Goal: Task Accomplishment & Management: Complete application form

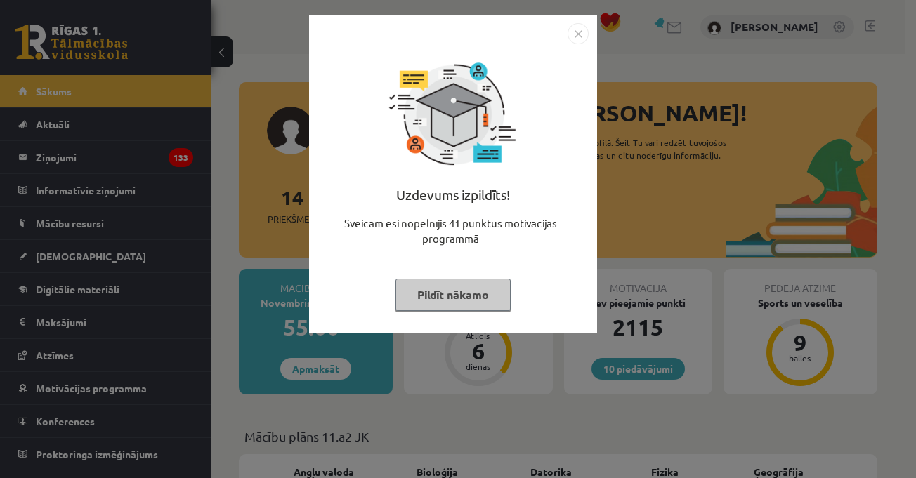
click at [580, 29] on img "Close" at bounding box center [577, 33] width 21 height 21
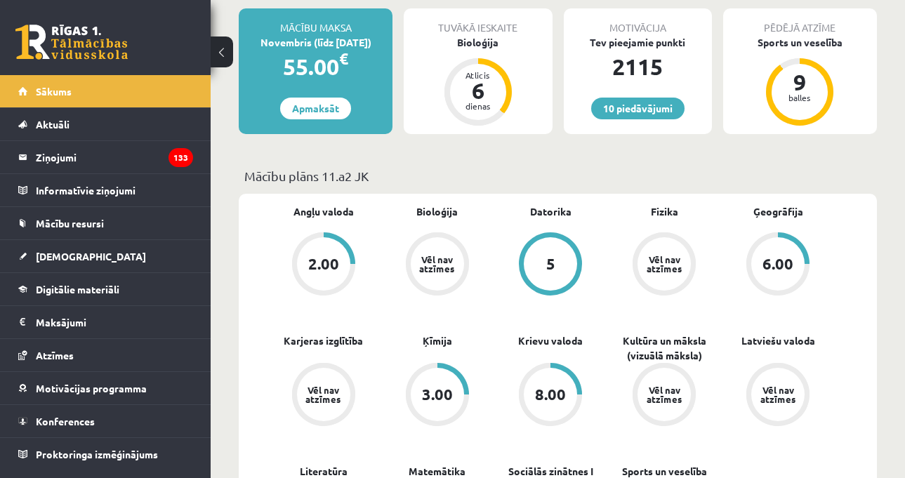
scroll to position [351, 0]
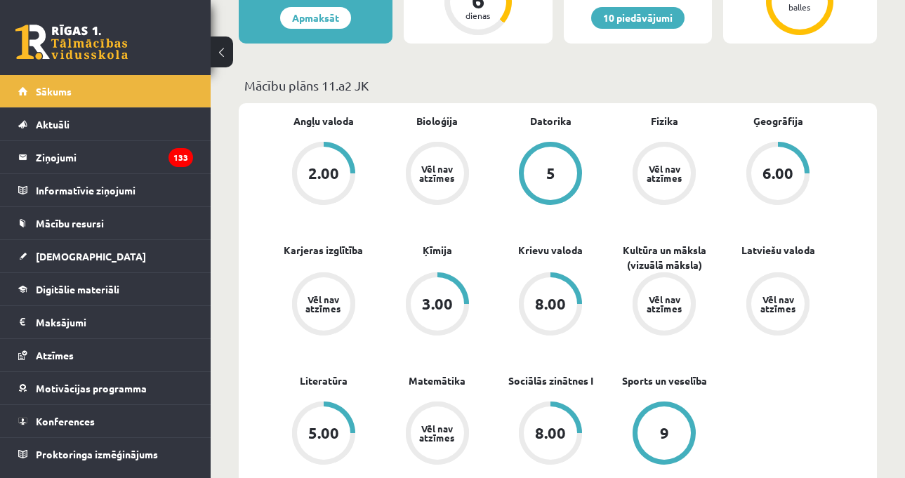
click at [848, 283] on div "Angļu valoda 2.00 Bioloģija Vēl nav atzīmes [GEOGRAPHIC_DATA] 5 Fizika Vēl nav …" at bounding box center [558, 308] width 638 height 410
click at [77, 261] on span "[DEMOGRAPHIC_DATA]" at bounding box center [91, 256] width 110 height 13
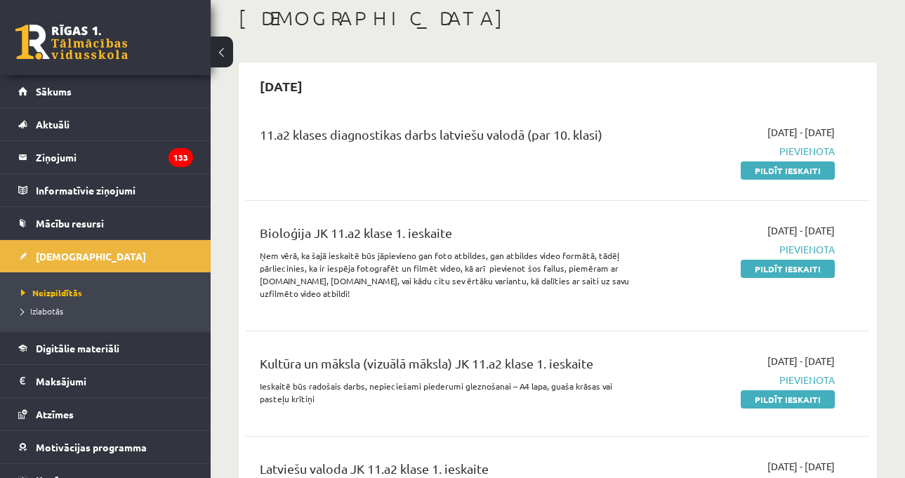
scroll to position [140, 0]
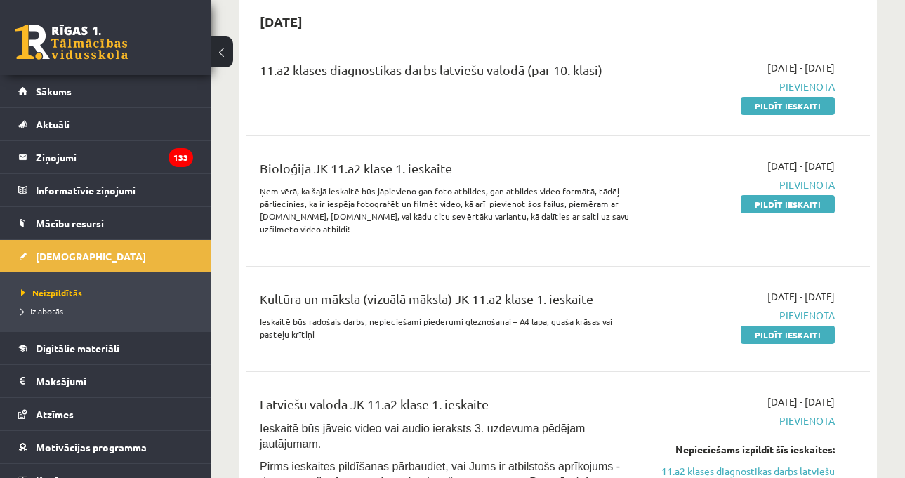
click at [791, 194] on div "[DATE] - [DATE] [GEOGRAPHIC_DATA] Pildīt ieskaiti" at bounding box center [746, 201] width 199 height 85
click at [791, 212] on div "[DATE] - [DATE] [GEOGRAPHIC_DATA] Pildīt ieskaiti" at bounding box center [746, 201] width 199 height 85
click at [783, 204] on link "Pildīt ieskaiti" at bounding box center [788, 204] width 94 height 18
click at [91, 341] on link "Digitālie materiāli" at bounding box center [105, 348] width 175 height 32
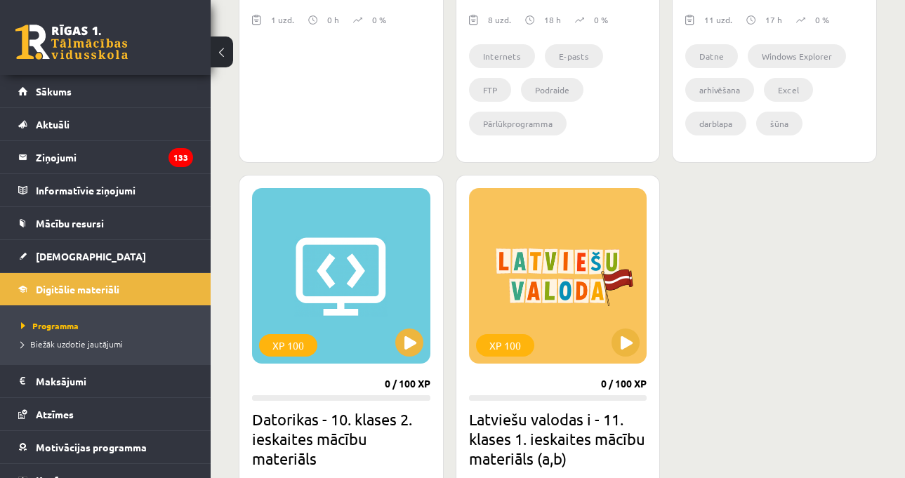
scroll to position [1264, 0]
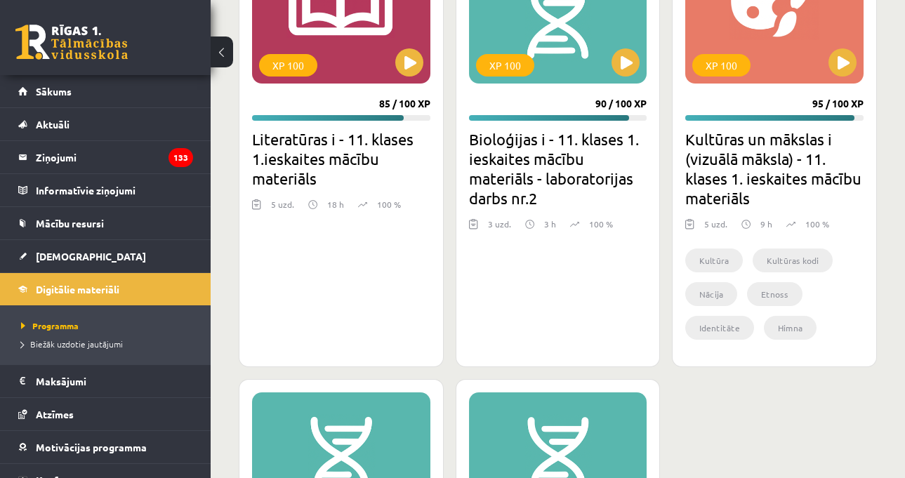
scroll to position [2950, 0]
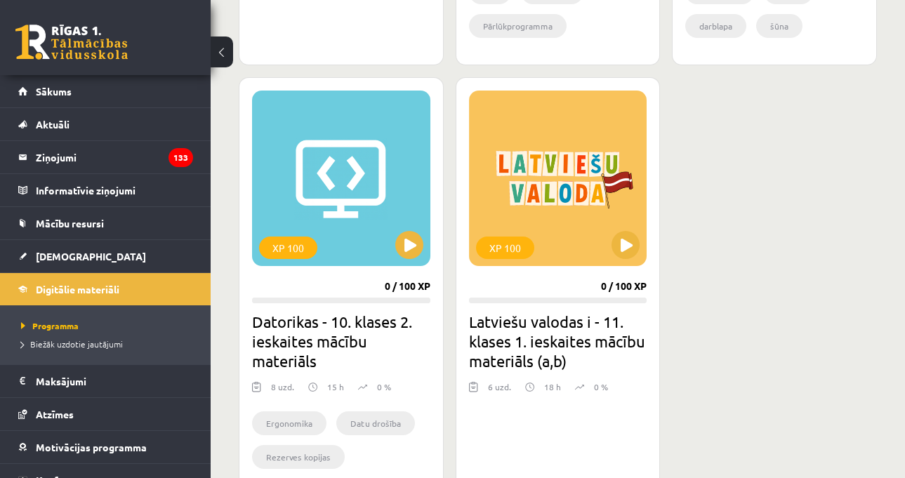
scroll to position [1264, 0]
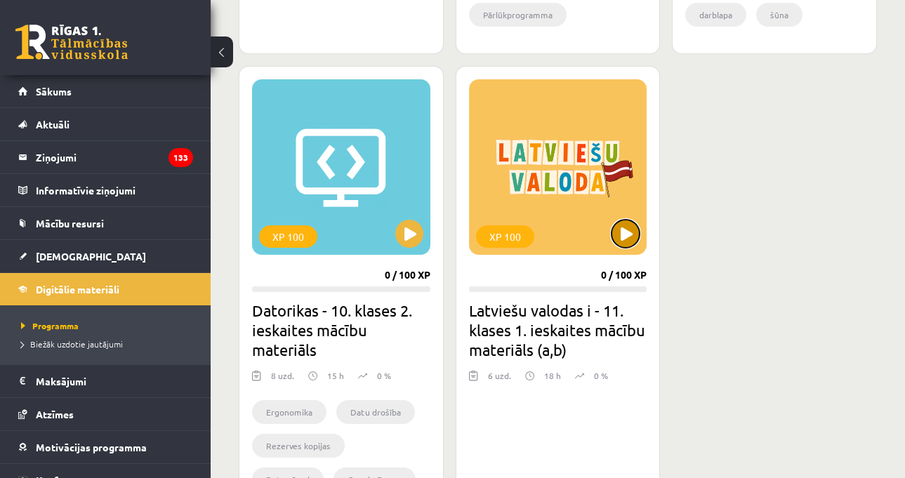
click at [627, 236] on button at bounding box center [626, 234] width 28 height 28
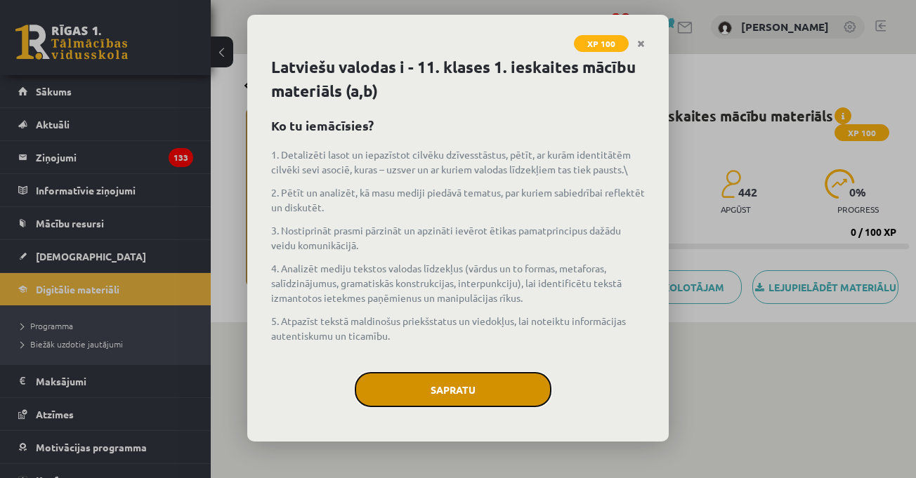
click at [519, 392] on button "Sapratu" at bounding box center [453, 389] width 197 height 35
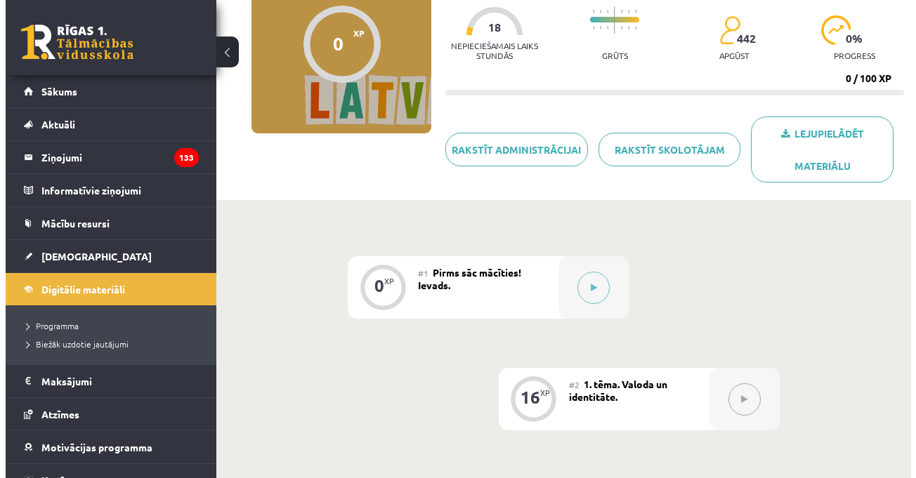
scroll to position [211, 0]
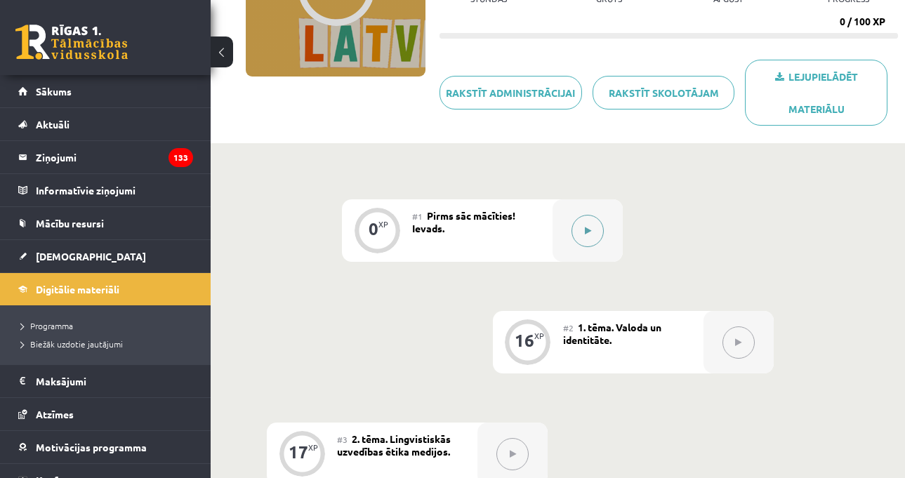
click at [619, 218] on div at bounding box center [588, 230] width 70 height 63
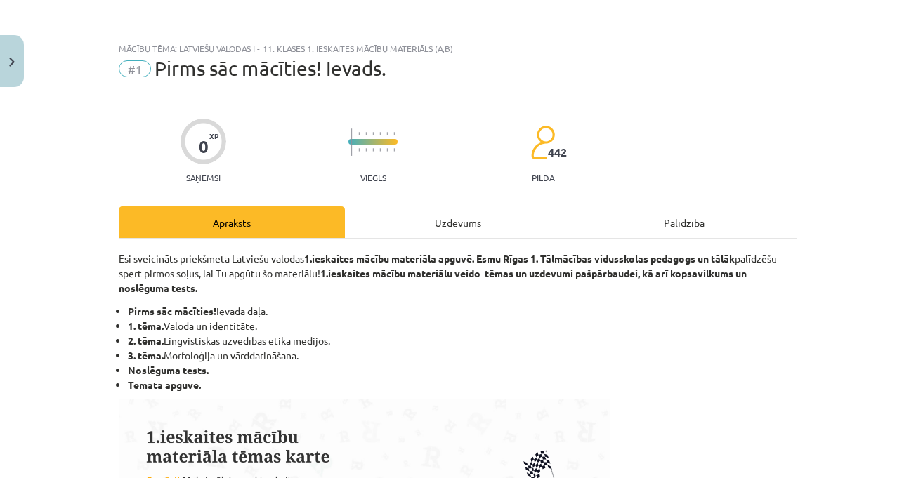
click at [501, 214] on div "Uzdevums" at bounding box center [458, 222] width 226 height 32
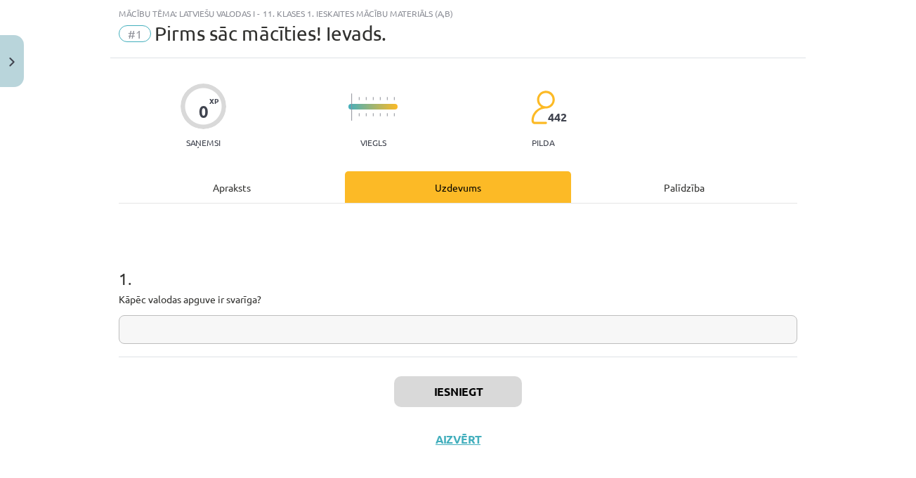
click at [519, 327] on input "text" at bounding box center [458, 329] width 678 height 29
paste input "**********"
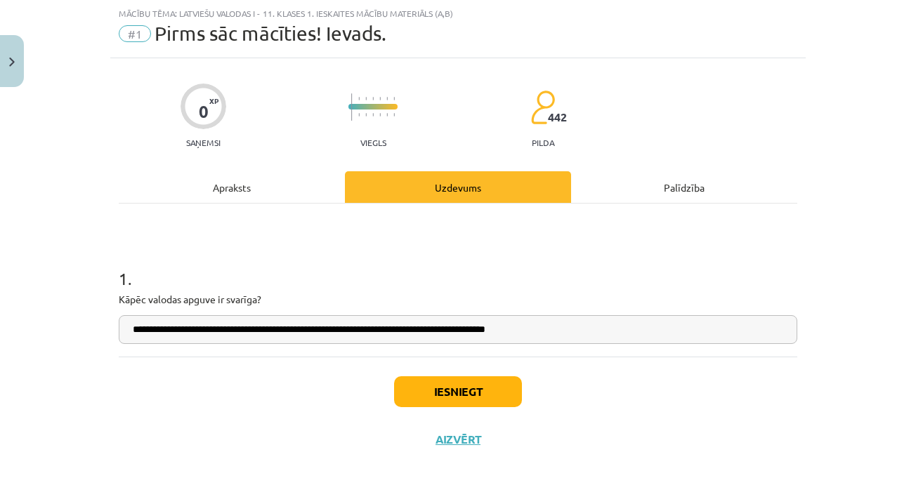
type input "**********"
click at [499, 381] on button "Iesniegt" at bounding box center [458, 391] width 128 height 31
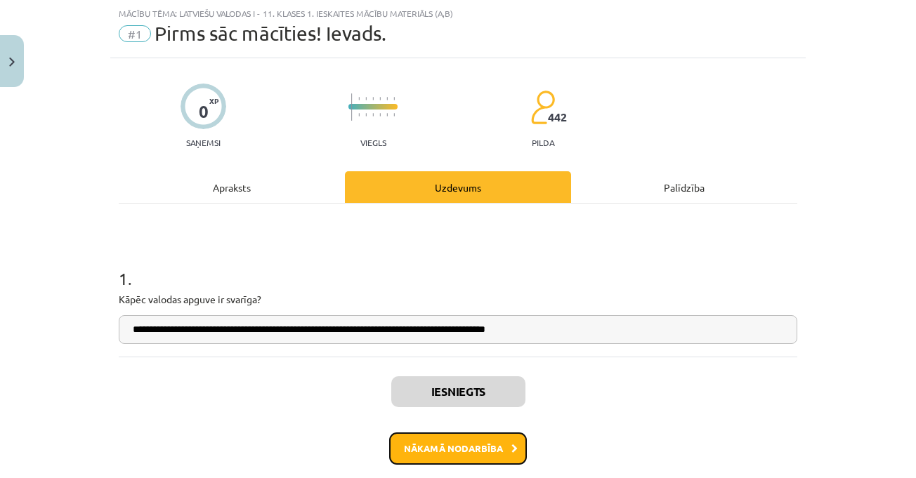
drag, startPoint x: 493, startPoint y: 447, endPoint x: 494, endPoint y: 454, distance: 7.8
click at [494, 454] on button "Nākamā nodarbība" at bounding box center [458, 449] width 138 height 32
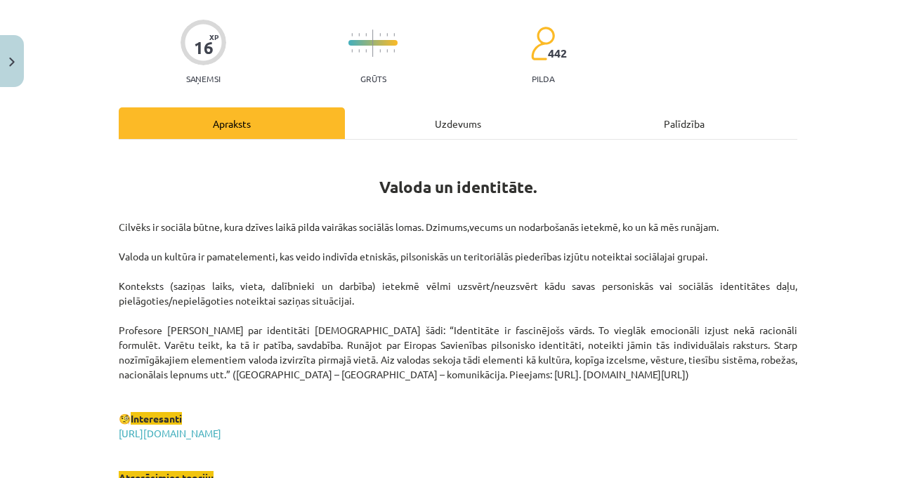
scroll to position [176, 0]
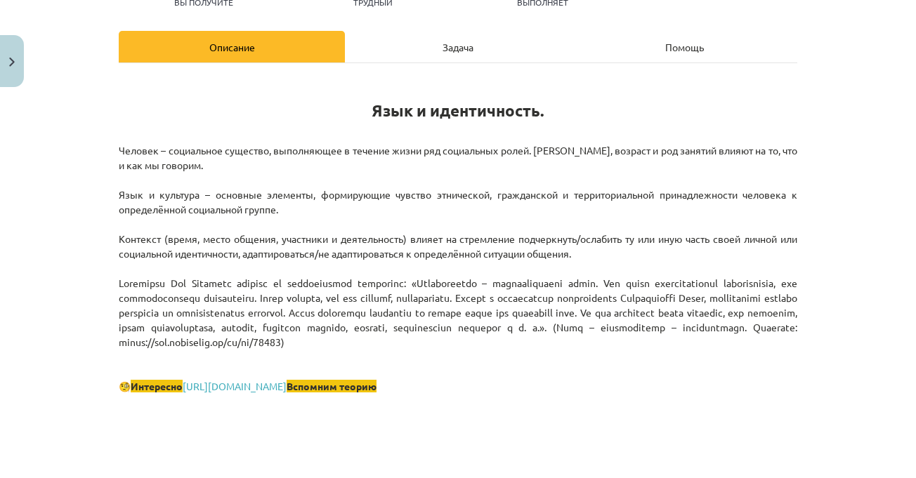
click at [886, 269] on div "Тема урока: Латышский язык. I - 11 класс. Тестовый материал для 1-го класса (а,…" at bounding box center [458, 239] width 916 height 478
click at [881, 185] on div "Тема урока: Латышский язык. I - 11 класс. Тестовый материал для 1-го класса (а,…" at bounding box center [458, 239] width 916 height 478
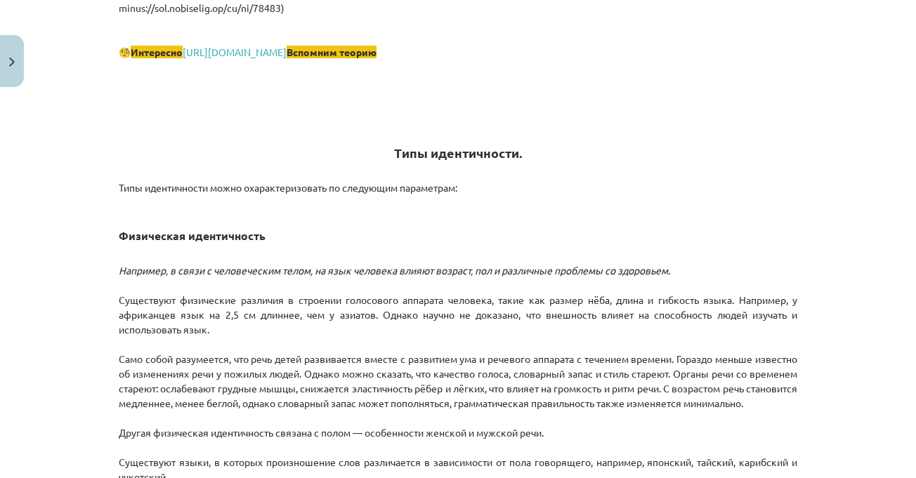
scroll to position [667, 0]
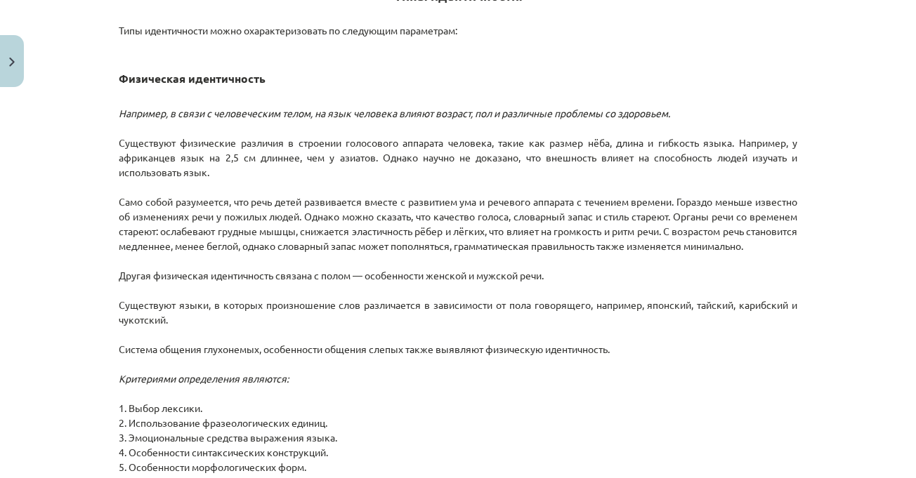
click at [815, 282] on div "Тема урока: Латышский язык. I - 11 класс. Тестовый материал для 1-го класса (а,…" at bounding box center [458, 239] width 916 height 478
click at [886, 250] on div "Тема урока: Латышский язык. I - 11 класс. Тестовый материал для 1-го класса (а,…" at bounding box center [458, 239] width 916 height 478
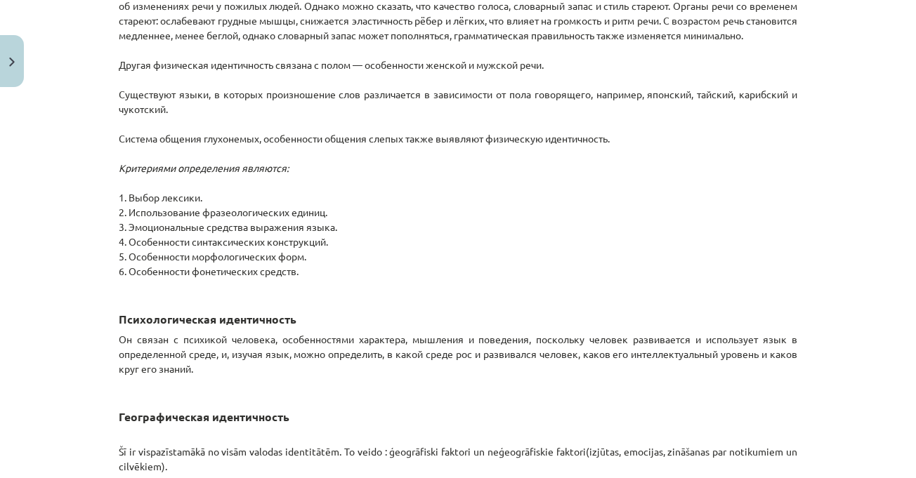
scroll to position [808, 0]
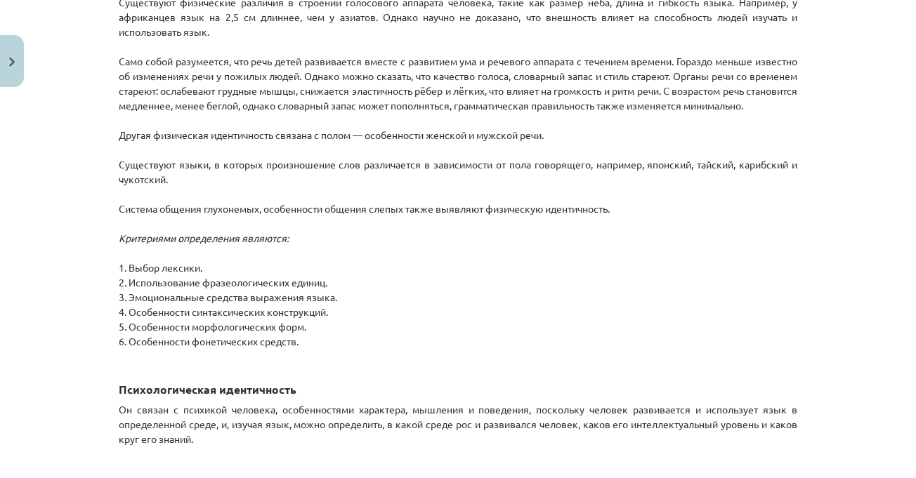
click at [858, 239] on div "Тема урока: Латышский язык. I - 11 класс. Тестовый материал для 1-го класса (а,…" at bounding box center [458, 239] width 916 height 478
click at [868, 253] on div "Тема урока: Латышский язык. I - 11 класс. Тестовый материал для 1-го класса (а,…" at bounding box center [458, 239] width 916 height 478
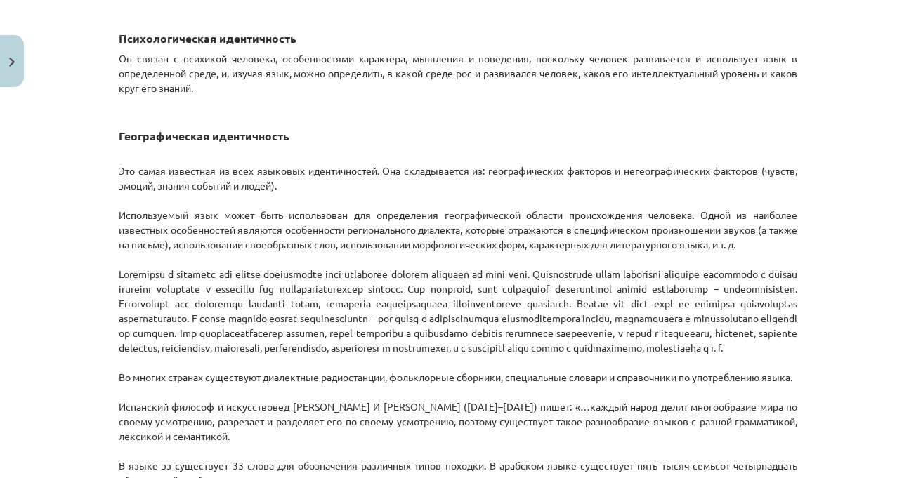
scroll to position [1229, 0]
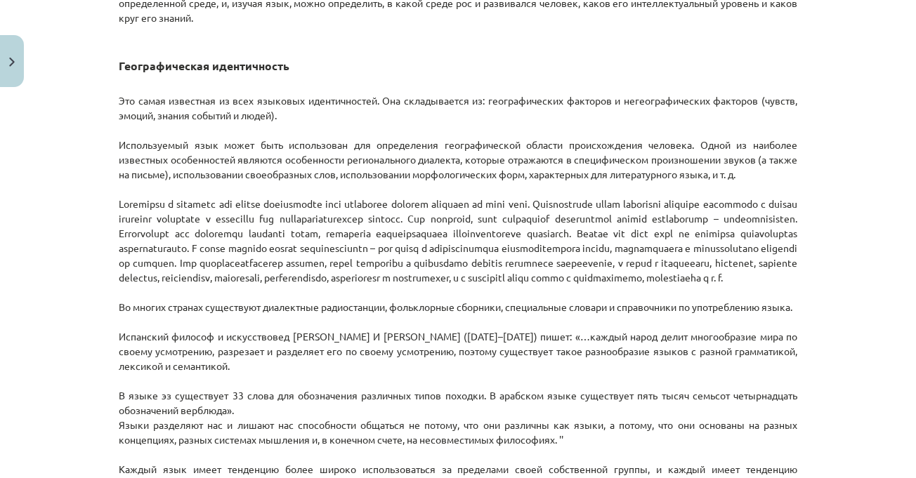
click at [863, 223] on div "Тема урока: Латышский язык. I - 11 класс. Тестовый материал для 1-го класса (а,…" at bounding box center [458, 239] width 916 height 478
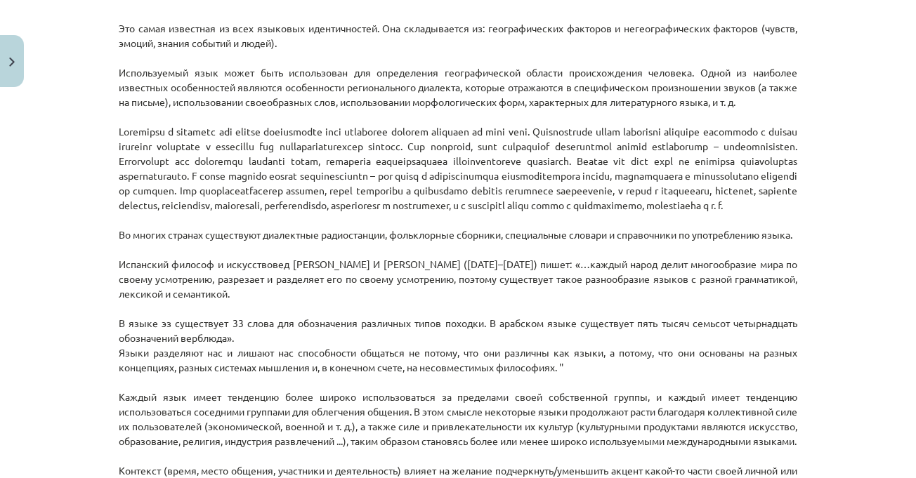
scroll to position [1370, 0]
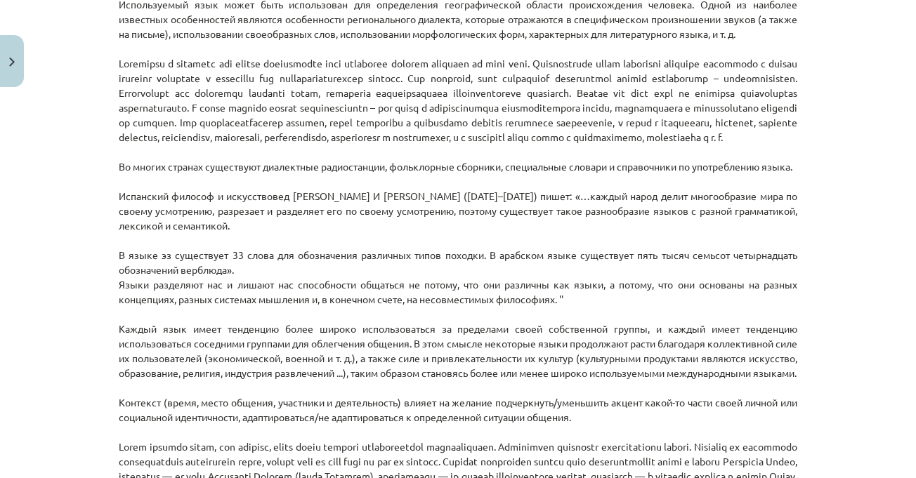
click at [778, 209] on p "Это самая известная из всех языковых идентичностей. Она складывается из: геогра…" at bounding box center [458, 299] width 678 height 723
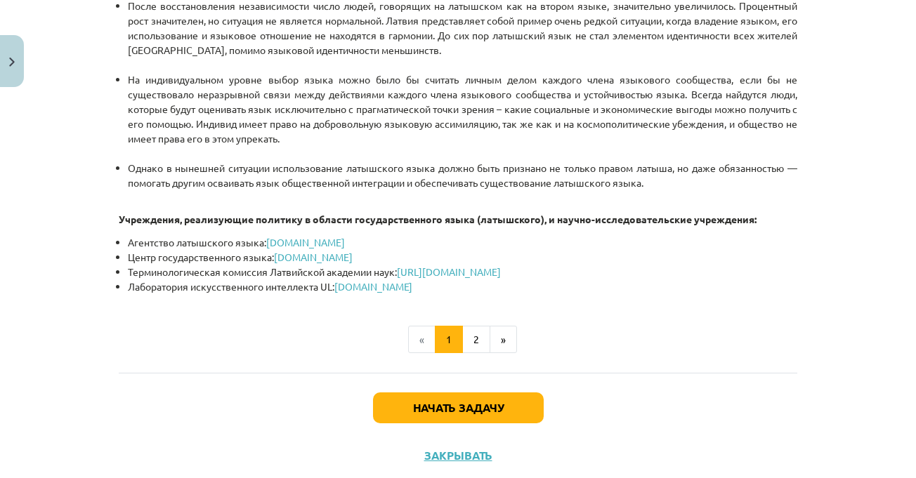
scroll to position [3495, 0]
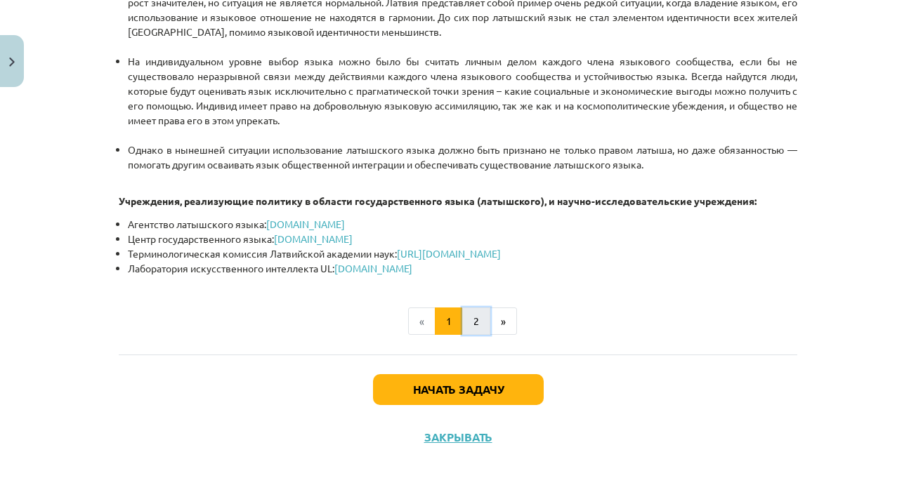
click at [464, 308] on button "2" at bounding box center [476, 322] width 28 height 28
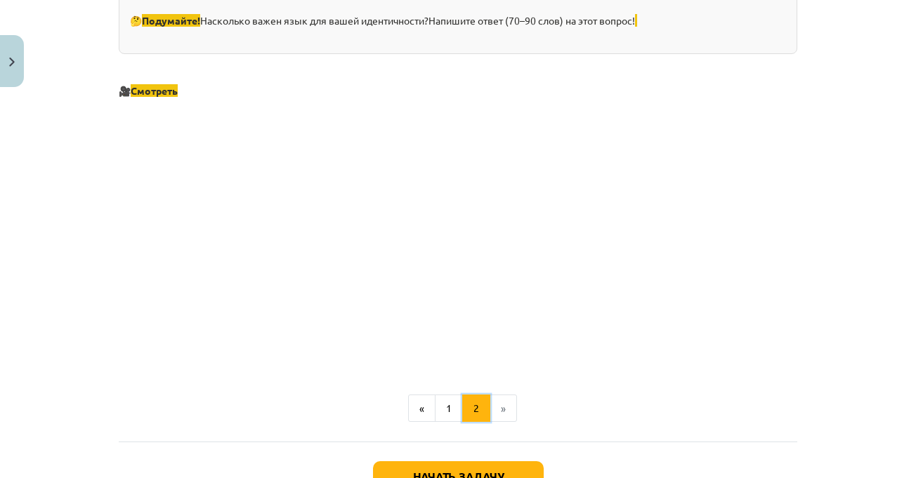
scroll to position [1723, 0]
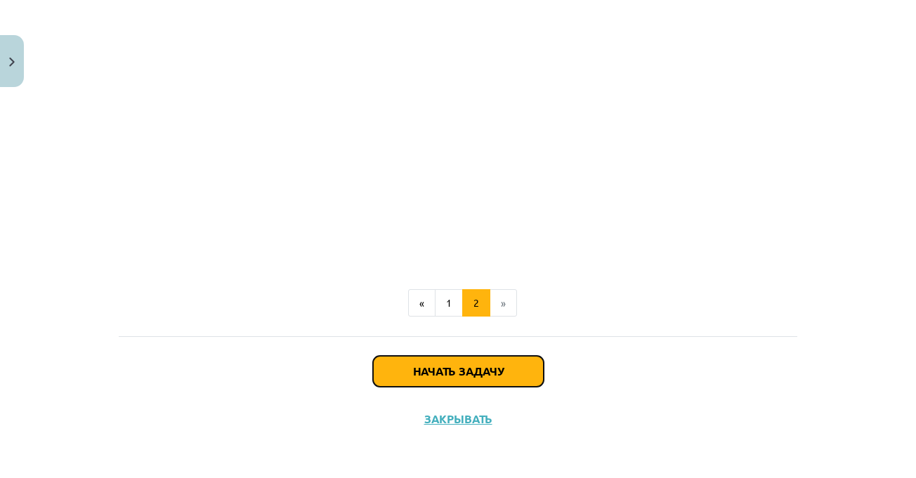
click at [487, 362] on button "Начать задачу" at bounding box center [458, 371] width 171 height 31
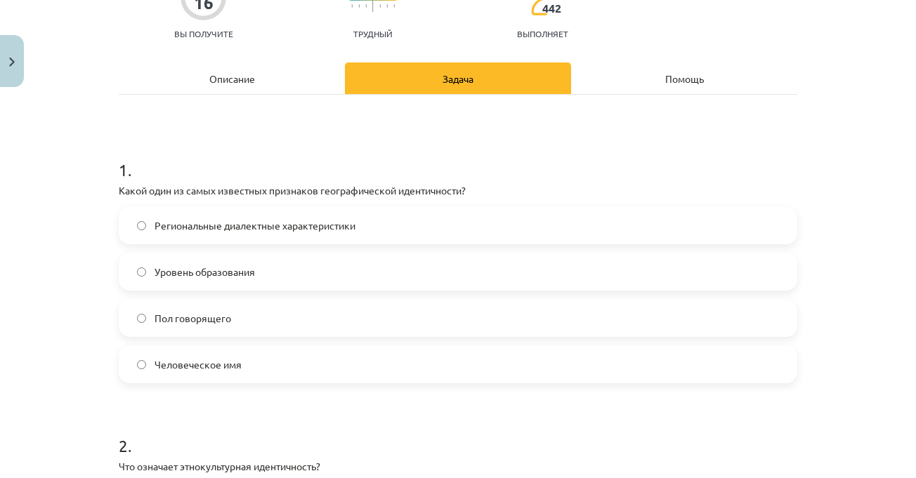
scroll to position [176, 0]
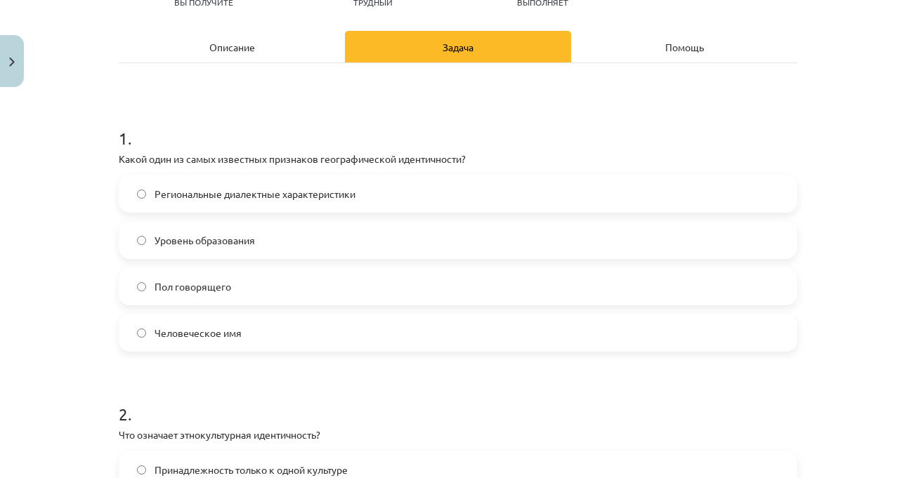
click at [828, 244] on div "Тема урока: Латышский язык. I - 11 класс. Тестовый материал для 1-го класса (а,…" at bounding box center [458, 239] width 916 height 478
drag, startPoint x: 778, startPoint y: 290, endPoint x: 790, endPoint y: 290, distance: 11.9
click at [778, 290] on label "Пол говорящего" at bounding box center [458, 286] width 676 height 35
click at [848, 293] on div "Тема урока: Латышский язык. I - 11 класс. Тестовый материал для 1-го класса (а,…" at bounding box center [458, 239] width 916 height 478
drag, startPoint x: 805, startPoint y: 288, endPoint x: 492, endPoint y: 133, distance: 348.7
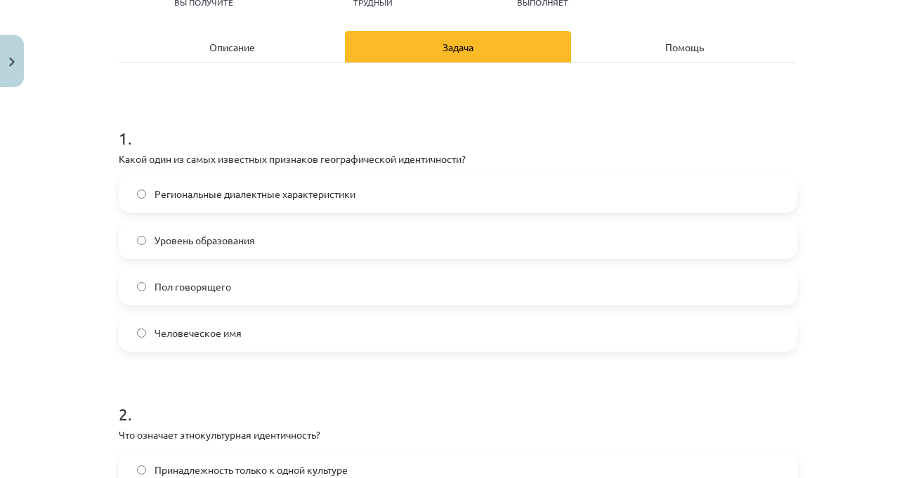
click at [492, 133] on h1 "1 ." at bounding box center [458, 126] width 678 height 44
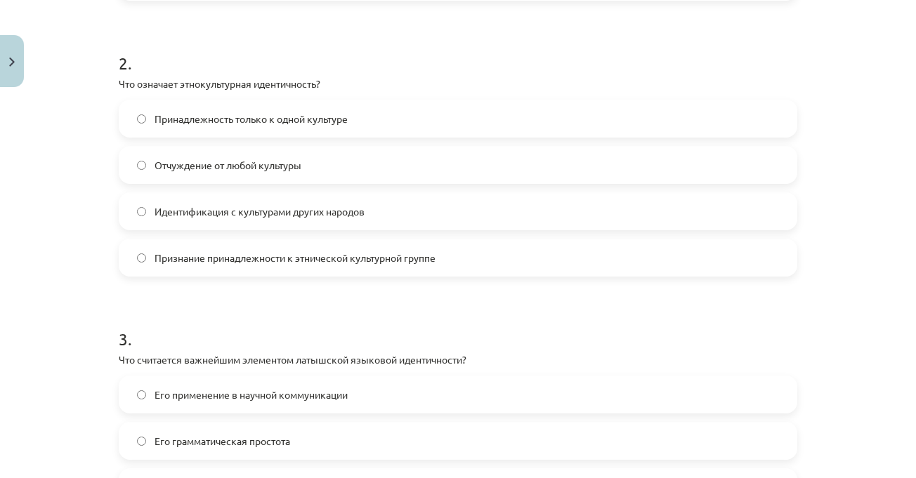
scroll to position [597, 0]
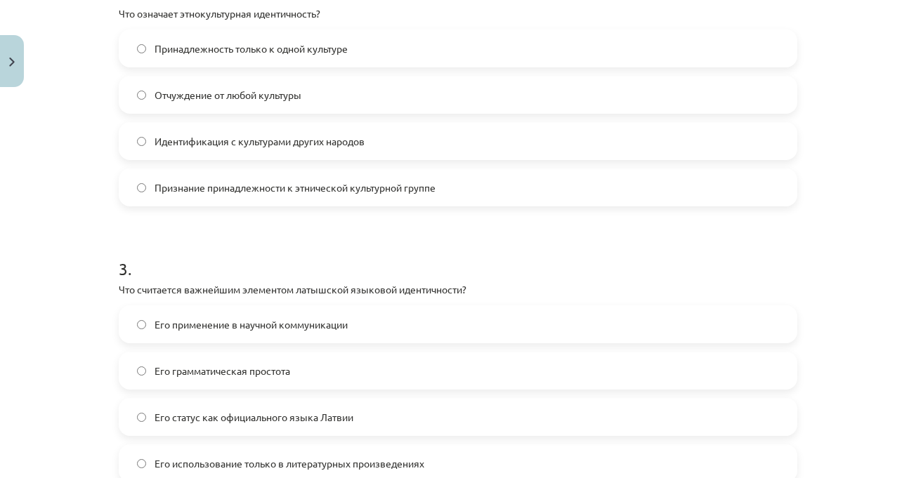
click at [810, 197] on div "Тема урока: Латышский язык. I - 11 класс. Тестовый материал для 1-го класса (а,…" at bounding box center [458, 239] width 916 height 478
